Goal: Information Seeking & Learning: Learn about a topic

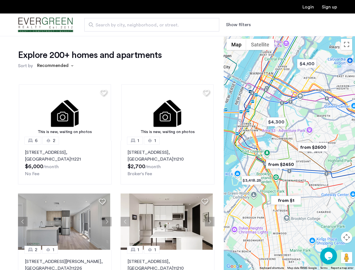
click at [238, 25] on button "Show filters" at bounding box center [238, 24] width 25 height 7
click at [55, 66] on div "Explore 200+ homes and apartments Sort by Recommended This is new, waiting on p…" at bounding box center [177, 171] width 355 height 270
click at [102, 61] on h1 "Explore 200+ homes and apartments" at bounding box center [90, 54] width 144 height 11
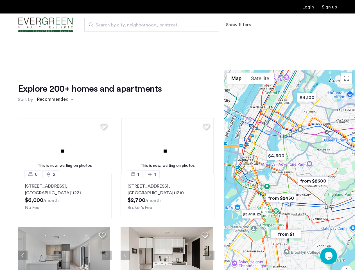
click at [64, 112] on div "Explore 200+ homes and apartments Sort by Recommended This is new, waiting on p…" at bounding box center [116, 193] width 196 height 221
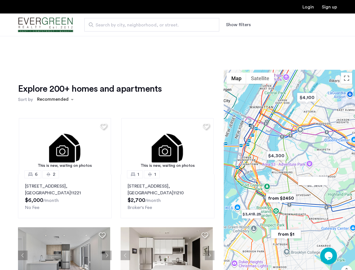
click at [64, 162] on img at bounding box center [65, 146] width 92 height 56
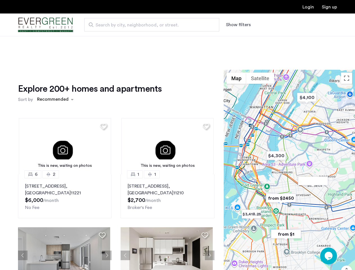
click at [203, 92] on div "Explore 200+ homes and apartments Sort by Recommended" at bounding box center [116, 93] width 196 height 21
click at [165, 112] on div "Explore 200+ homes and apartments Sort by Recommended This is new, waiting on p…" at bounding box center [116, 193] width 196 height 221
click at [165, 162] on img at bounding box center [167, 146] width 92 height 56
click at [23, 221] on div "This is new, waiting on photos 6 2 [STREET_ADDRESS] $6,000 /month No Fee This i…" at bounding box center [115, 208] width 205 height 190
click at [102, 201] on div "[STREET_ADDRESS] $6,000 /month No Fee" at bounding box center [64, 197] width 79 height 28
